Goal: Find specific page/section: Find specific page/section

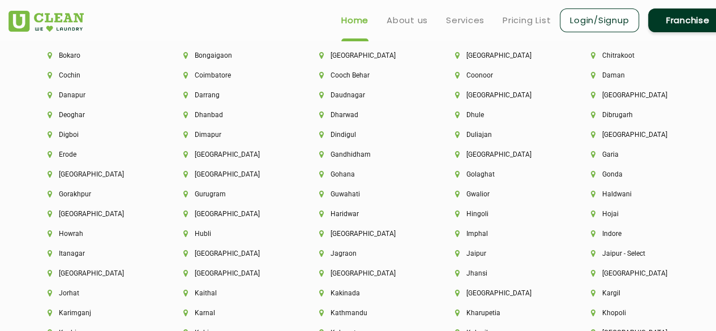
scroll to position [2544, 0]
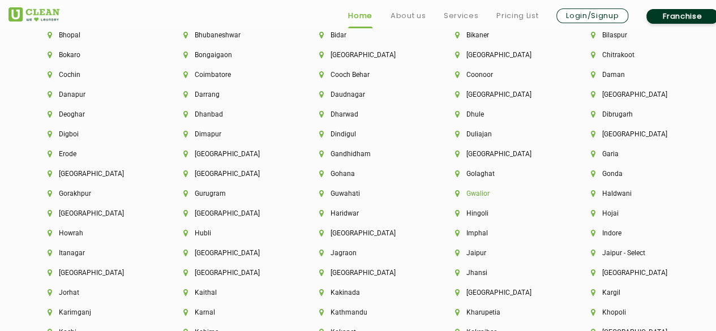
click at [477, 195] on li "Gwalior" at bounding box center [503, 193] width 97 height 8
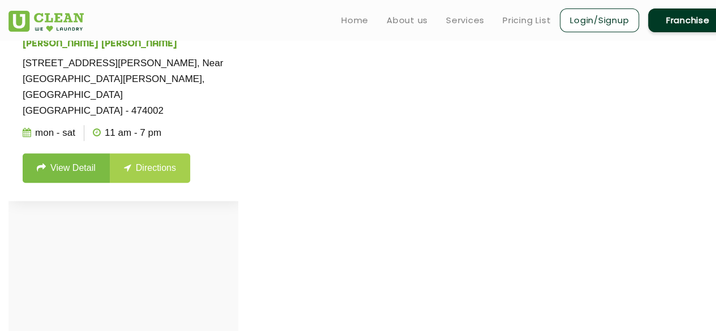
scroll to position [312, 0]
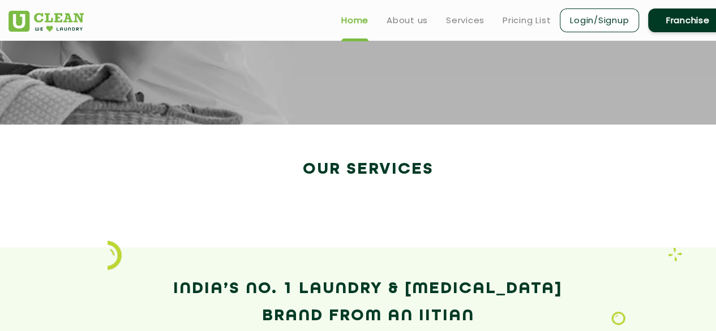
scroll to position [1851, 0]
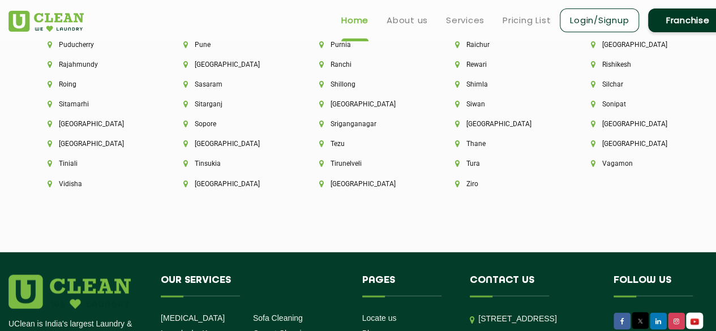
scroll to position [3048, 0]
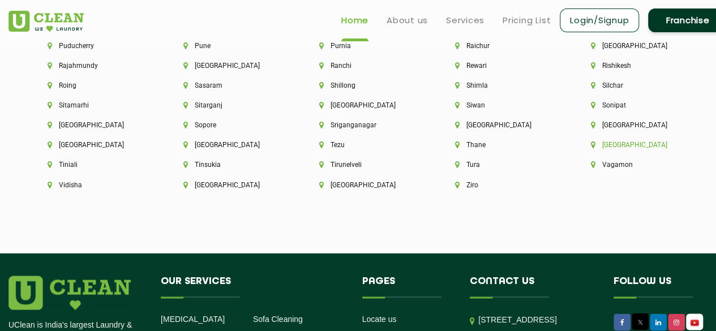
click at [591, 149] on li "[GEOGRAPHIC_DATA]" at bounding box center [639, 145] width 97 height 8
